Goal: Task Accomplishment & Management: Manage account settings

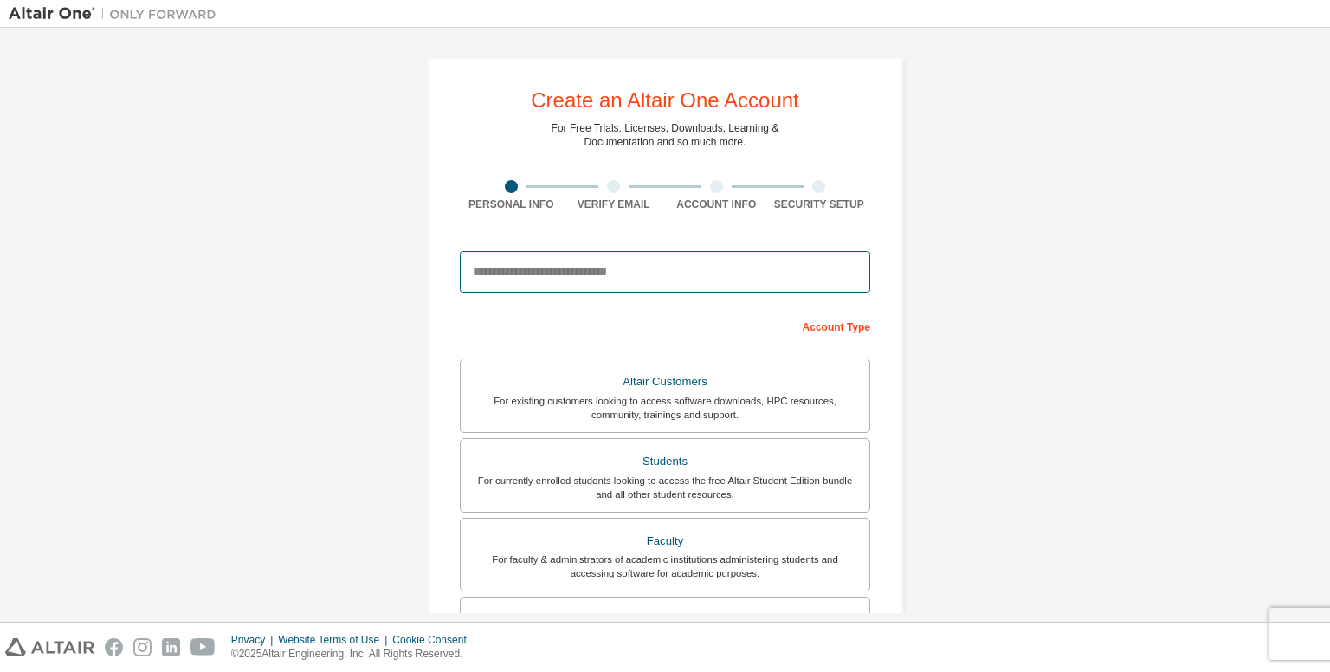
click at [505, 261] on input "email" at bounding box center [665, 272] width 411 height 42
type input "**********"
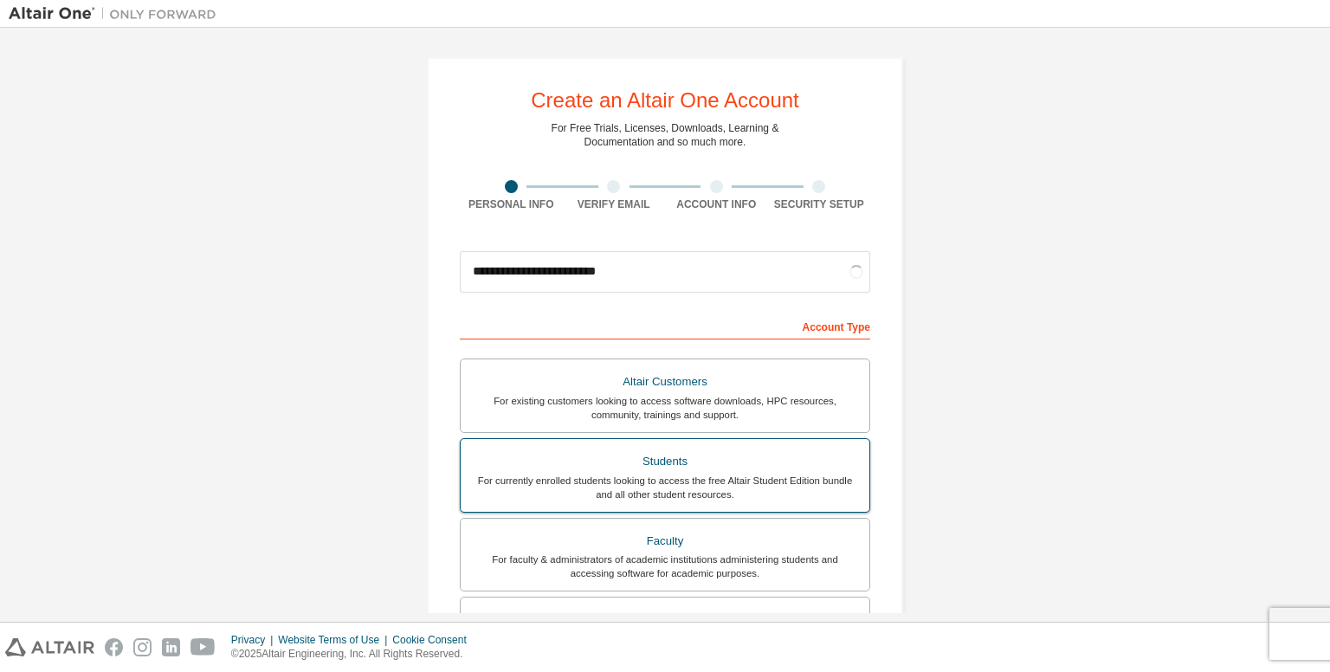
click at [576, 458] on div "Students" at bounding box center [665, 462] width 388 height 24
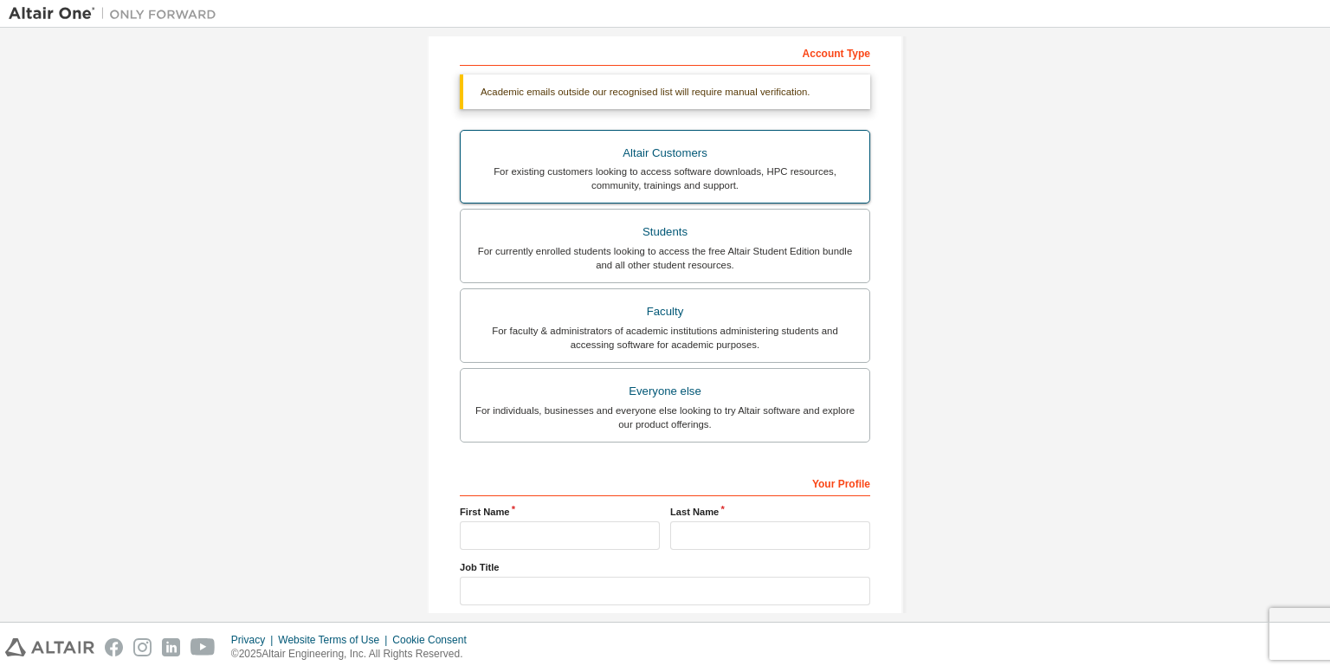
scroll to position [381, 0]
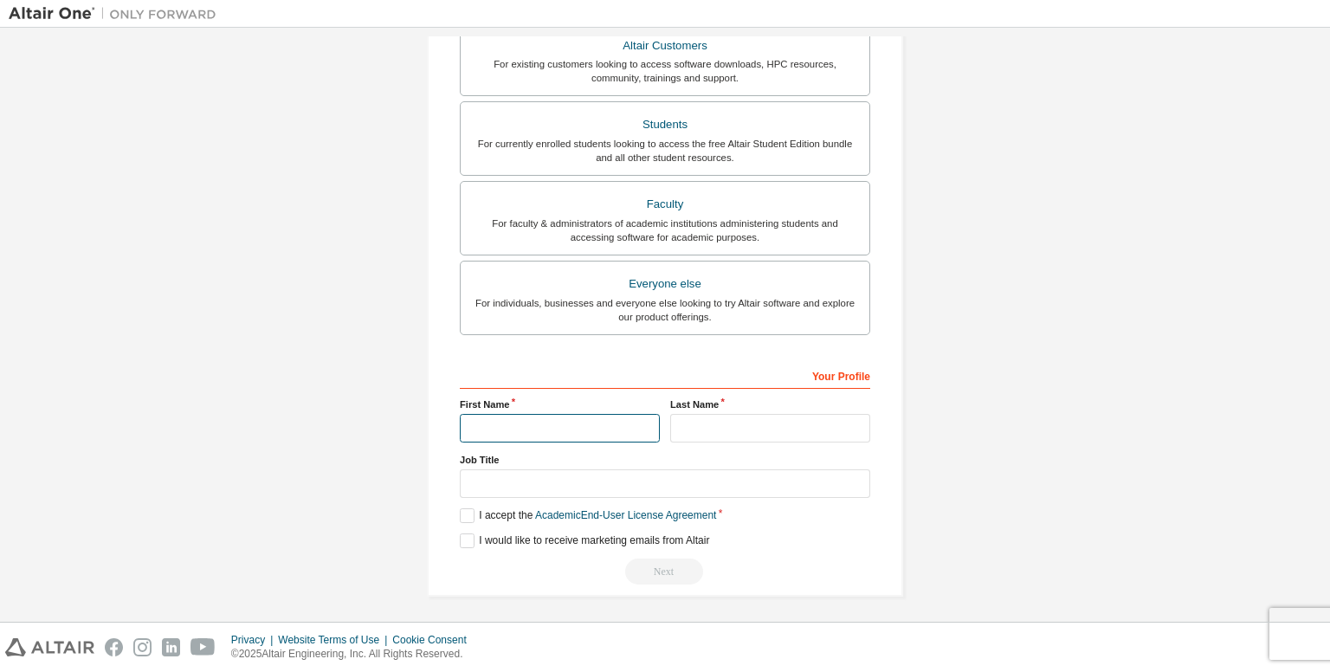
click at [558, 438] on input "text" at bounding box center [560, 428] width 200 height 29
type input "*******"
click at [700, 427] on input "text" at bounding box center [770, 428] width 200 height 29
type input "******"
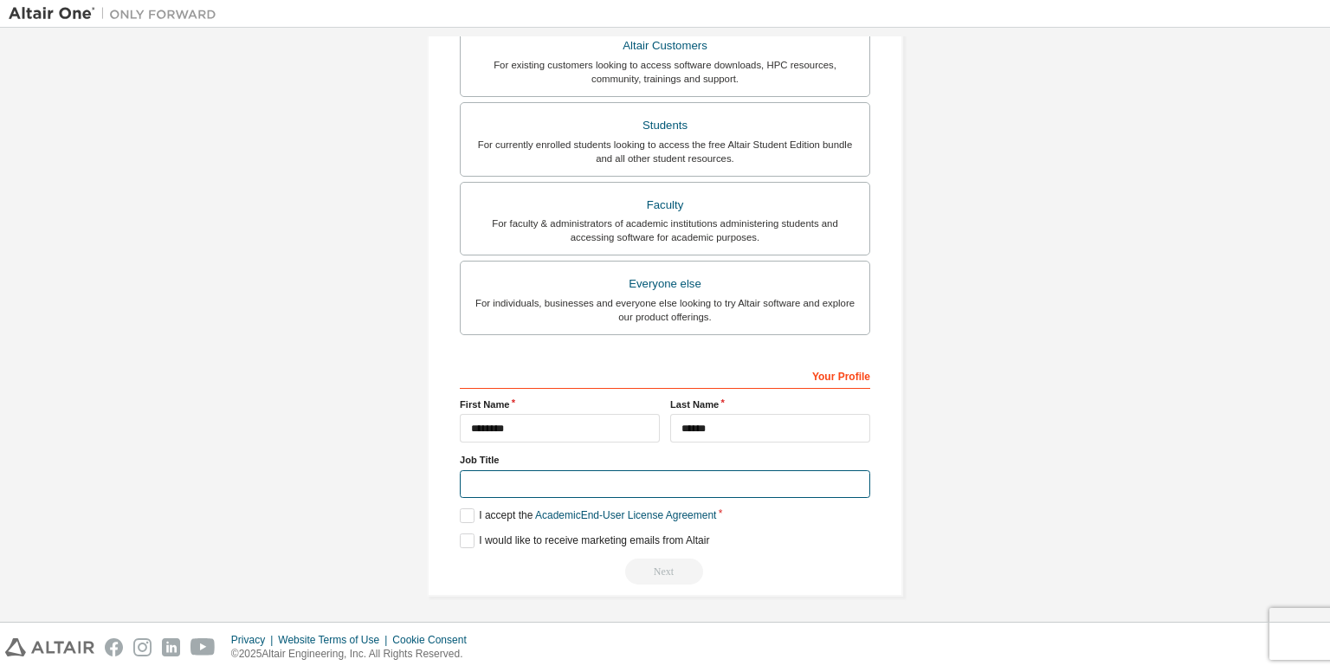
click at [675, 479] on input "text" at bounding box center [665, 484] width 411 height 29
type input "*******"
click at [460, 515] on label "I accept the Academic End-User License Agreement" at bounding box center [588, 515] width 256 height 15
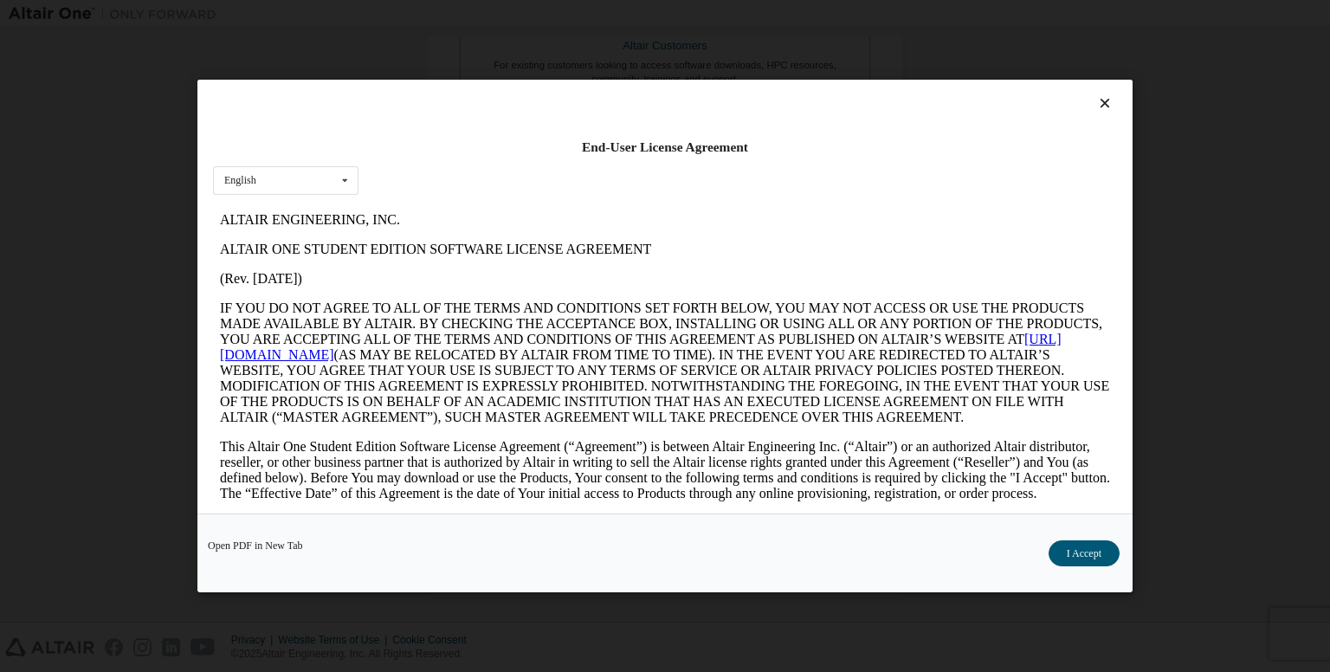
scroll to position [0, 0]
click at [1084, 559] on button "I Accept" at bounding box center [1084, 554] width 71 height 26
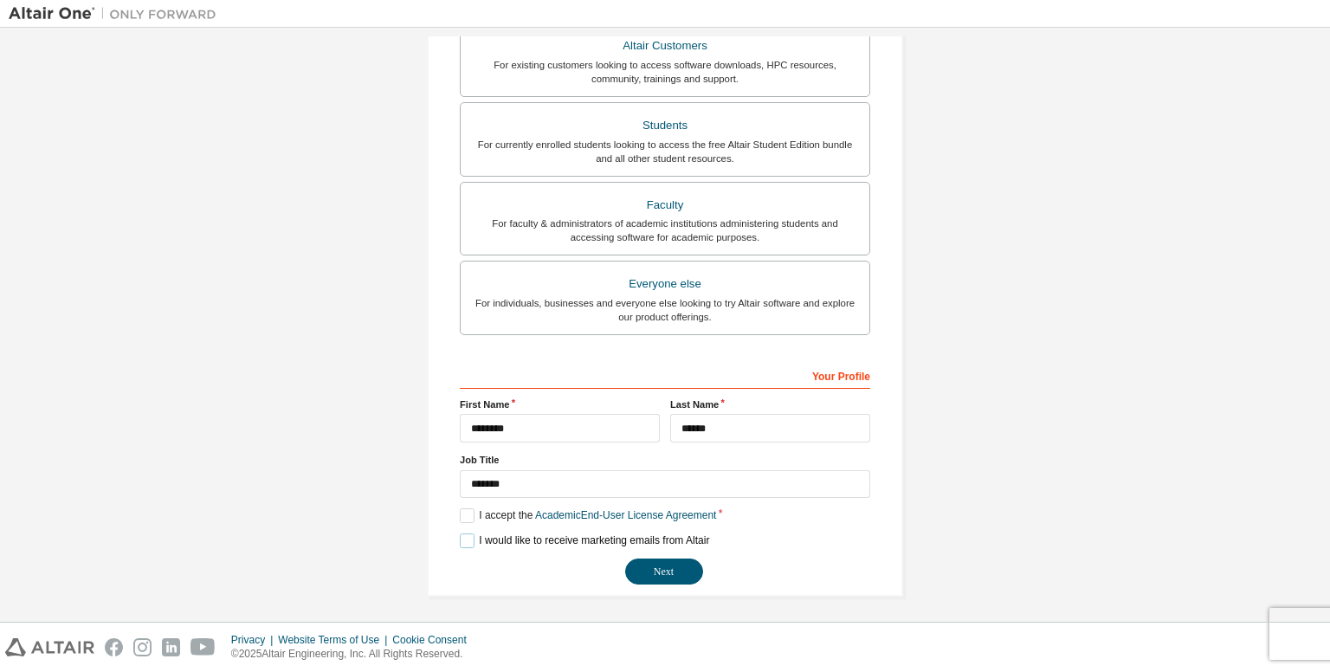
click at [475, 534] on label "I would like to receive marketing emails from Altair" at bounding box center [584, 541] width 249 height 15
click at [677, 560] on button "Next" at bounding box center [664, 572] width 78 height 26
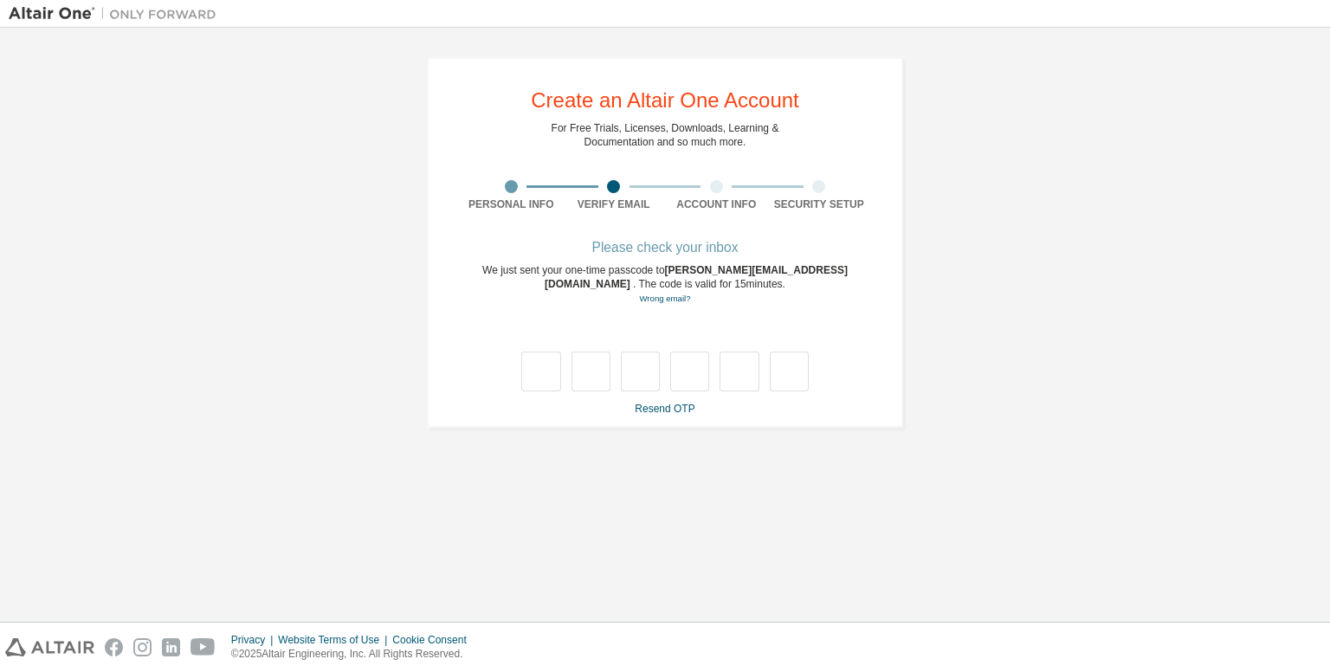
type input "*"
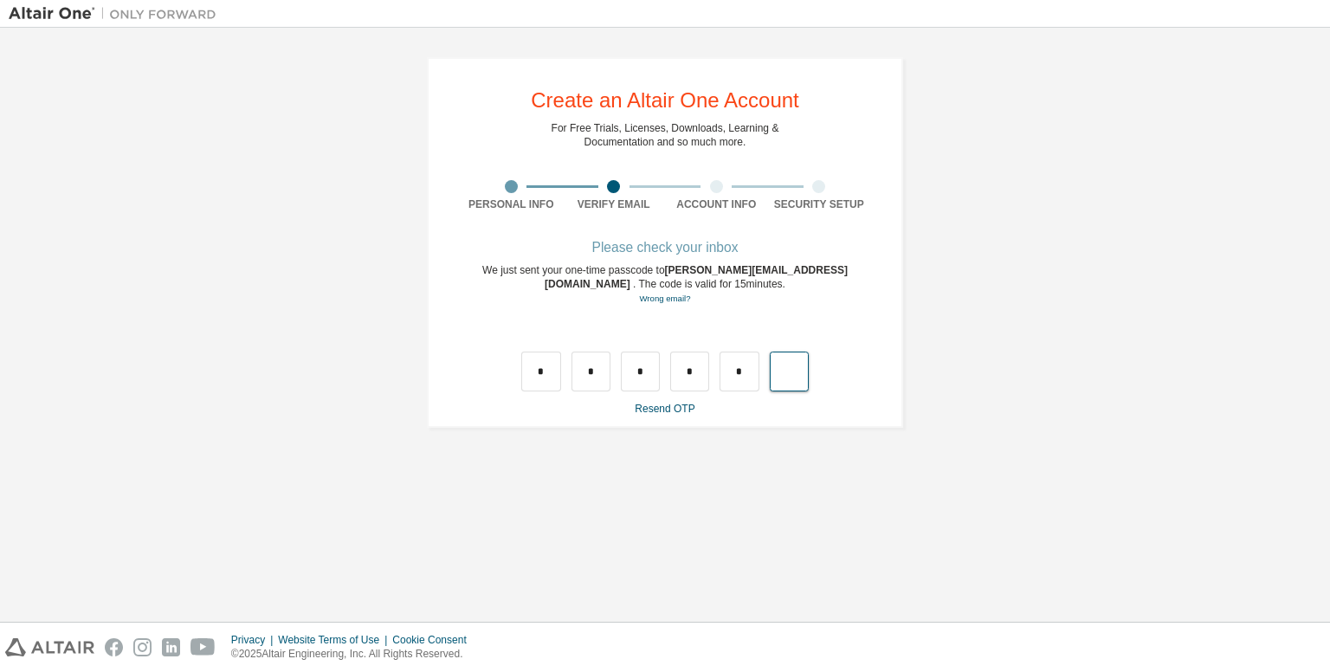
type input "*"
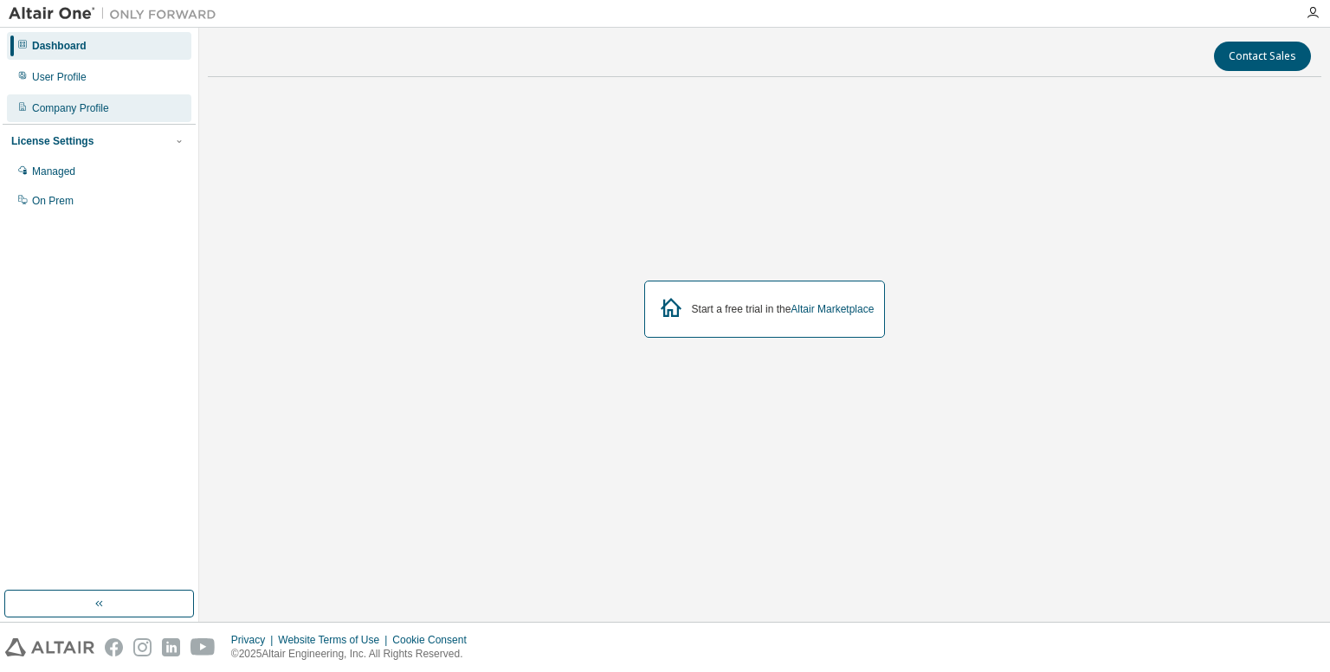
click at [123, 104] on div "Company Profile" at bounding box center [99, 108] width 185 height 28
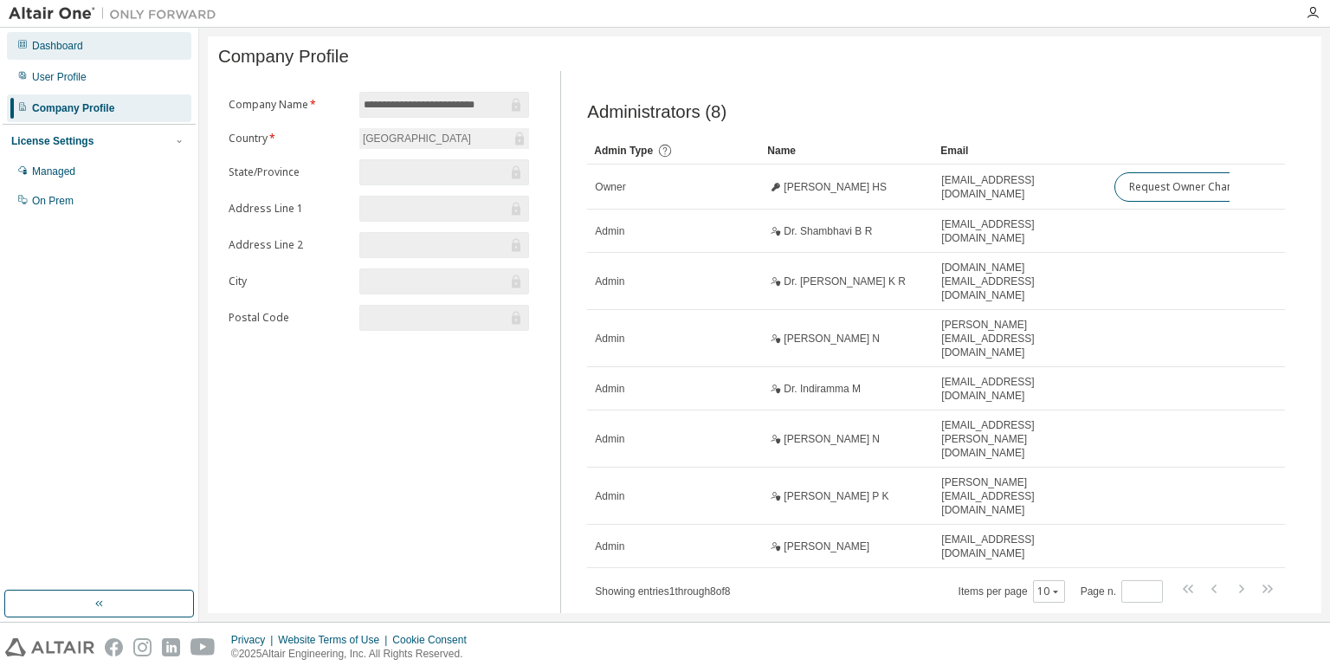
click at [124, 38] on div "Dashboard" at bounding box center [99, 46] width 185 height 28
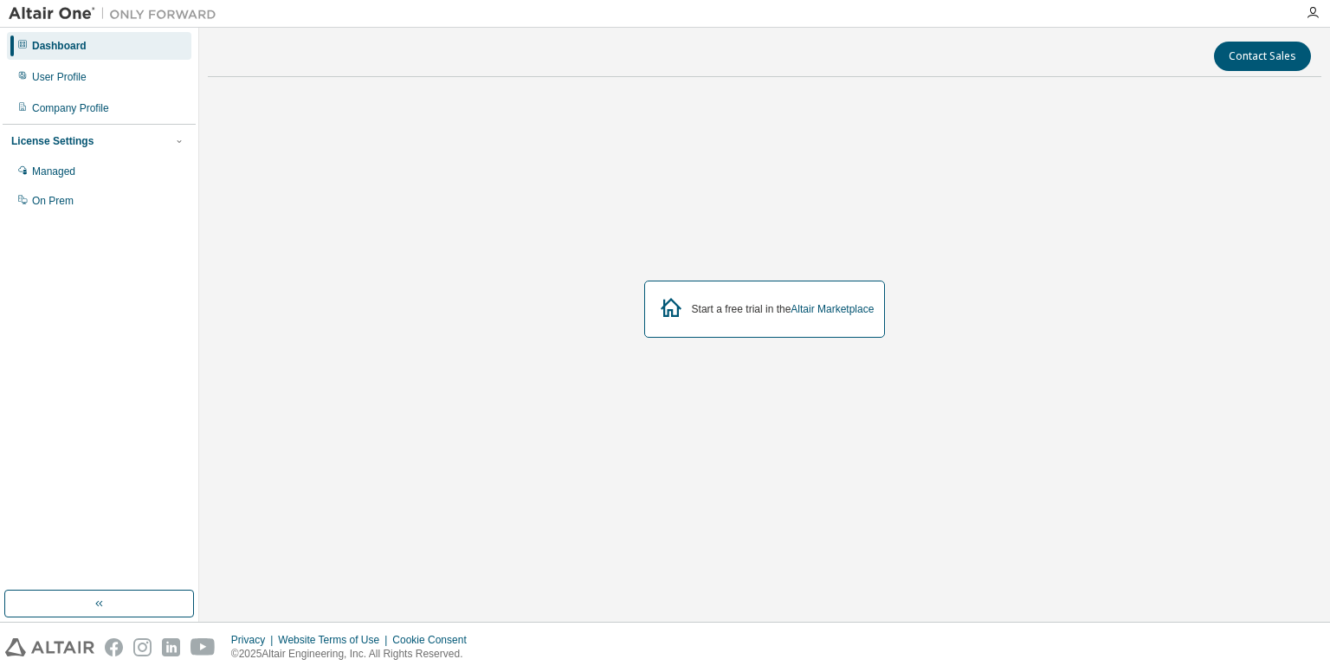
click at [670, 303] on icon at bounding box center [671, 307] width 31 height 31
click at [62, 87] on div "User Profile" at bounding box center [99, 77] width 185 height 28
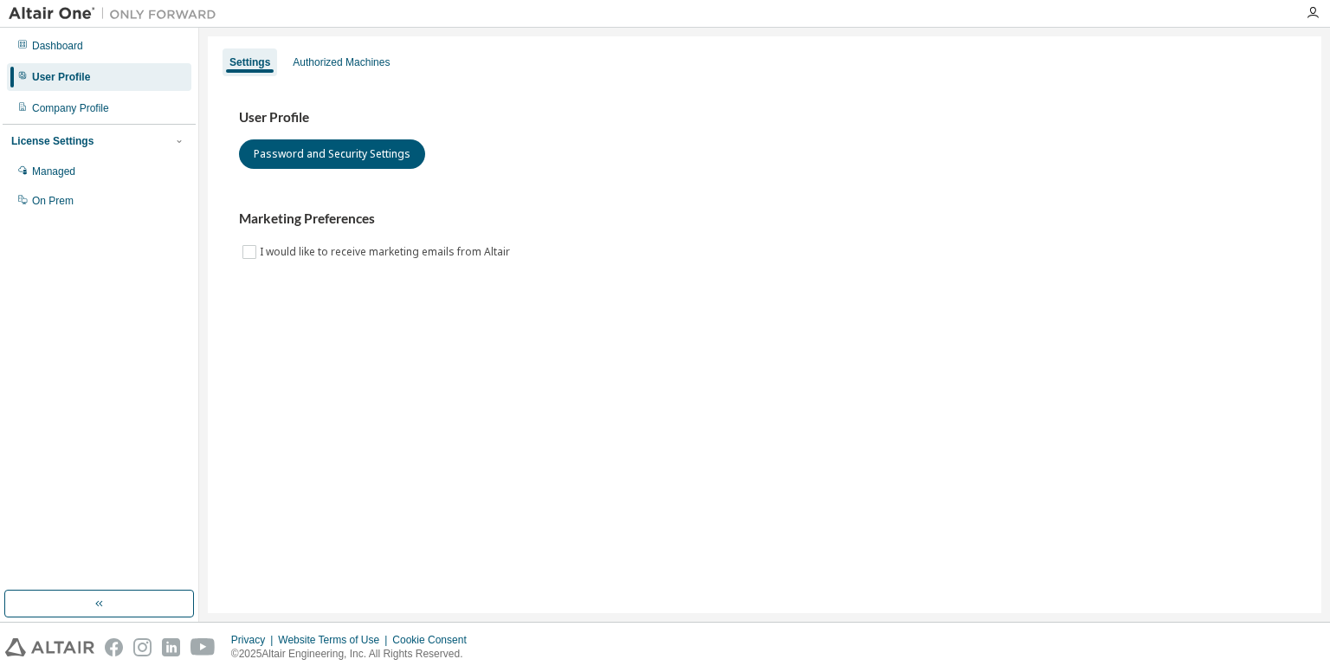
click at [97, 122] on div "Dashboard User Profile Company Profile License Settings Managed On Prem" at bounding box center [99, 123] width 193 height 186
click at [96, 115] on div "Company Profile" at bounding box center [99, 108] width 185 height 28
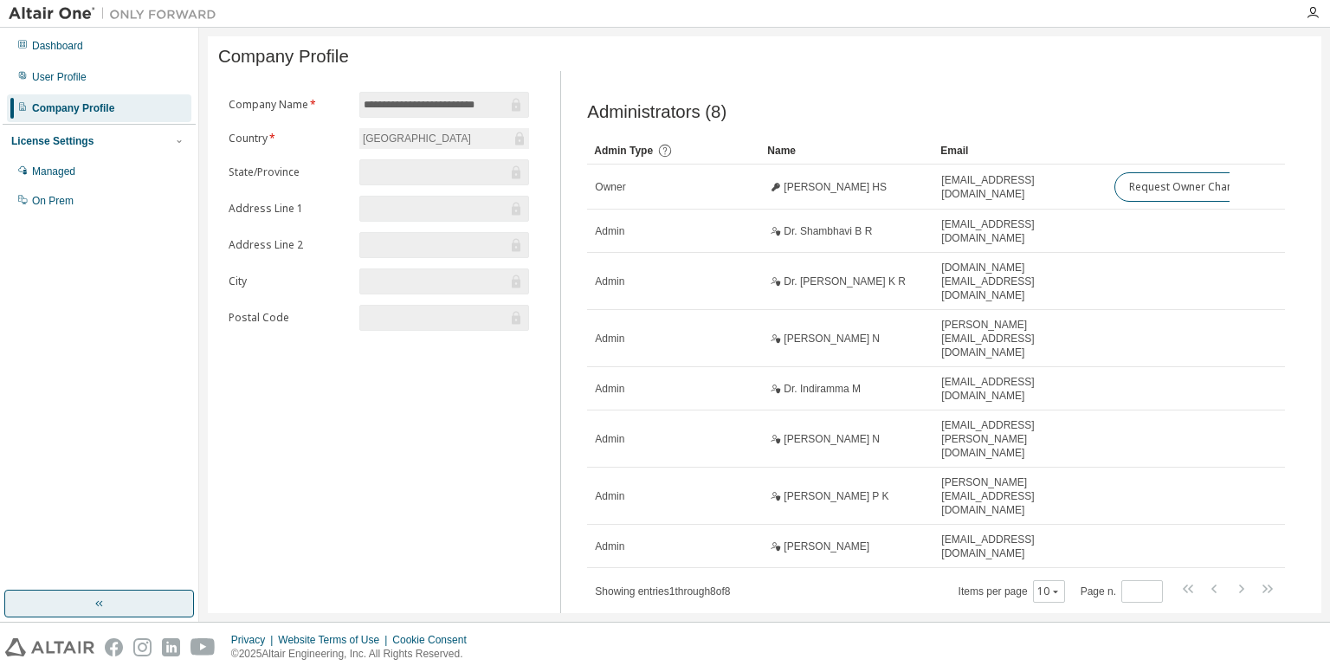
click at [108, 609] on button "button" at bounding box center [99, 604] width 190 height 28
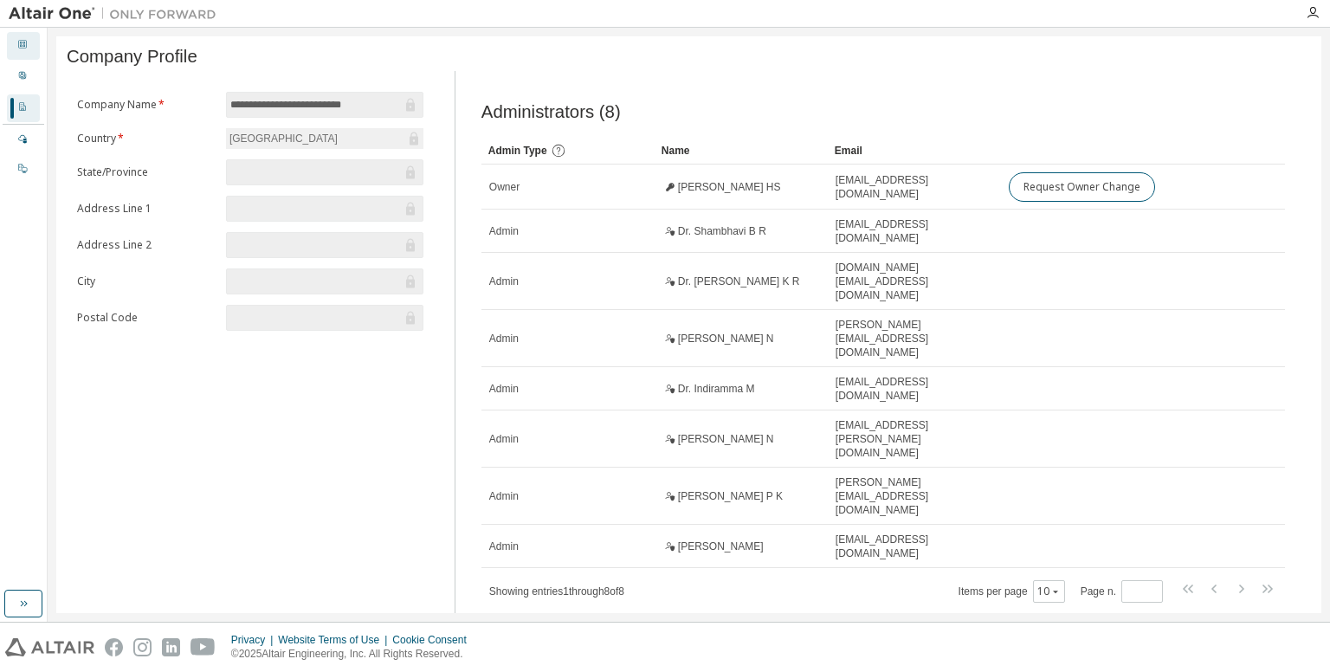
click at [34, 55] on div "Dashboard" at bounding box center [23, 46] width 33 height 28
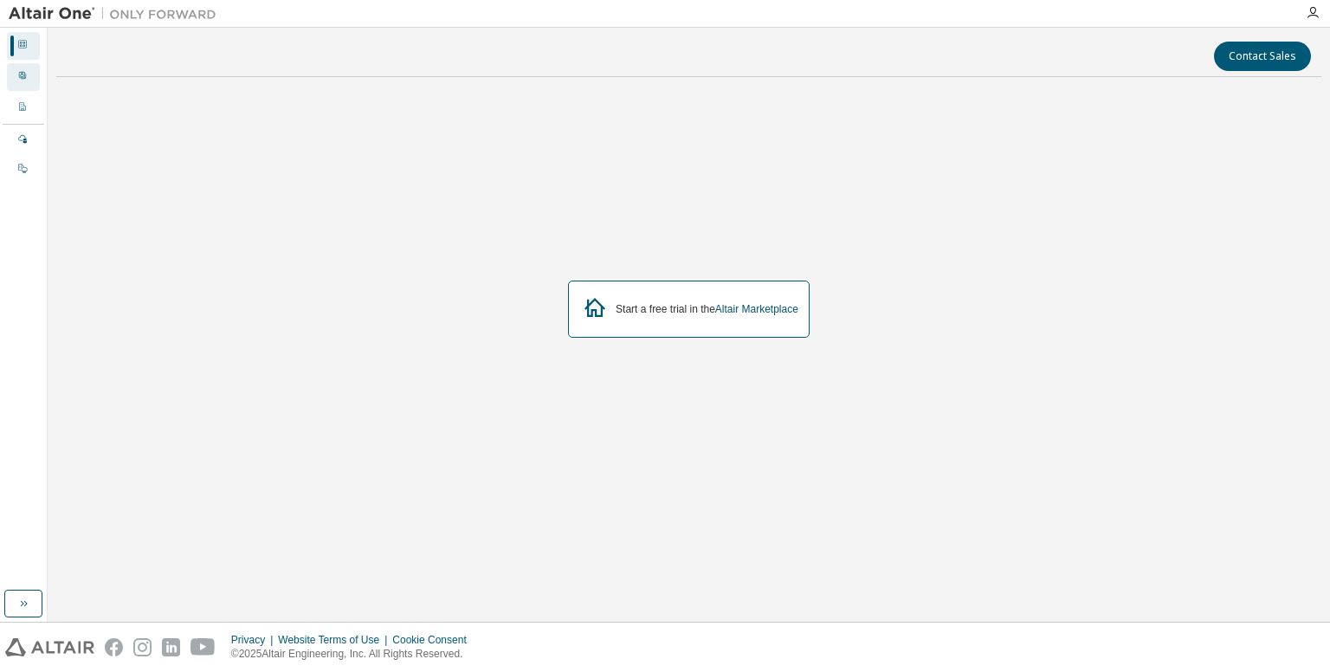
click at [26, 71] on icon at bounding box center [22, 75] width 10 height 10
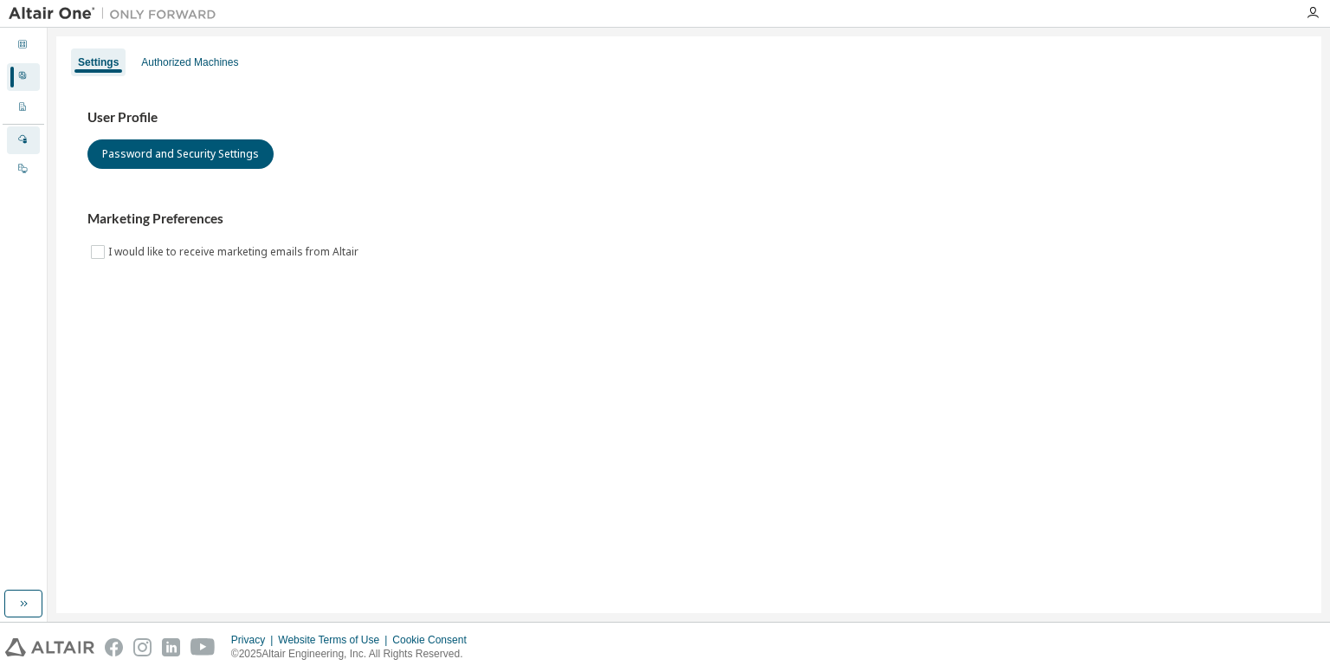
click at [20, 130] on div "Managed" at bounding box center [23, 140] width 33 height 28
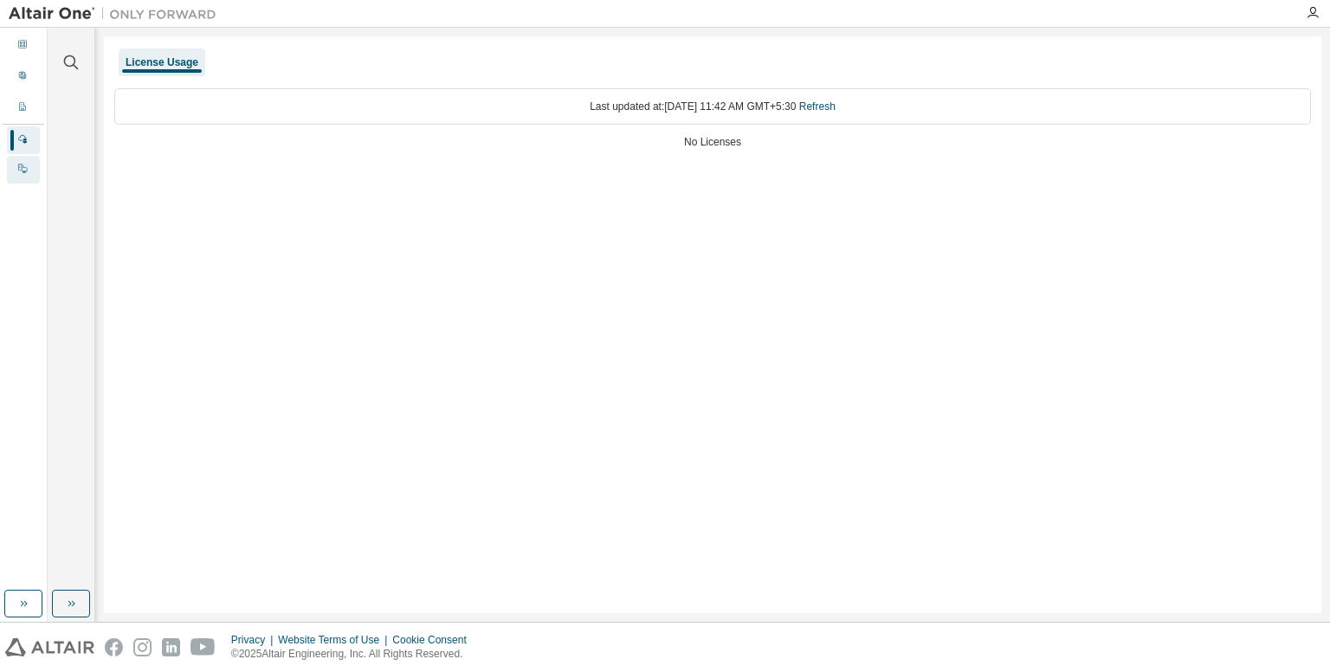
click at [17, 157] on div "On Prem" at bounding box center [23, 170] width 33 height 28
